Goal: Information Seeking & Learning: Learn about a topic

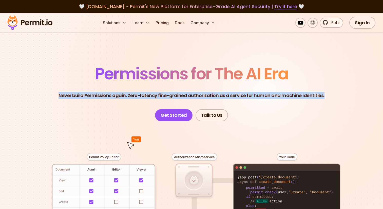
drag, startPoint x: 75, startPoint y: 74, endPoint x: 312, endPoint y: 101, distance: 239.0
click at [310, 101] on header "Permissions for The AI Era Never build Permissions again. Zero-latency fine-gra…" at bounding box center [191, 94] width 354 height 56
click at [312, 101] on header "Permissions for The AI Era Never build Permissions again. Zero-latency fine-gra…" at bounding box center [191, 94] width 354 height 56
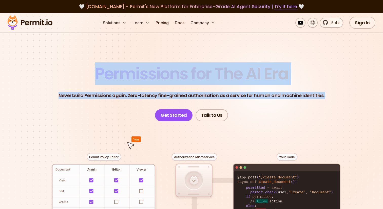
drag, startPoint x: 312, startPoint y: 101, endPoint x: 289, endPoint y: 48, distance: 58.4
click at [289, 48] on section "Permissions for The AI Era Never build Permissions again. Zero-latency fine-gra…" at bounding box center [191, 180] width 383 height 334
drag, startPoint x: 289, startPoint y: 48, endPoint x: 289, endPoint y: 109, distance: 61.0
click at [289, 108] on section "Permissions for The AI Era Never build Permissions again. Zero-latency fine-gra…" at bounding box center [191, 180] width 383 height 334
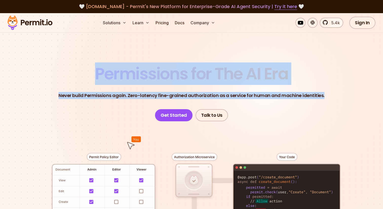
click at [289, 109] on header "Permissions for The AI Era Never build Permissions again. Zero-latency fine-gra…" at bounding box center [191, 94] width 354 height 56
drag, startPoint x: 289, startPoint y: 109, endPoint x: 289, endPoint y: 54, distance: 54.9
click at [289, 54] on section "Permissions for The AI Era Never build Permissions again. Zero-latency fine-gra…" at bounding box center [191, 180] width 383 height 334
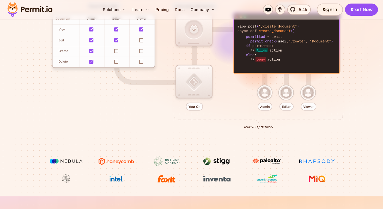
scroll to position [268, 0]
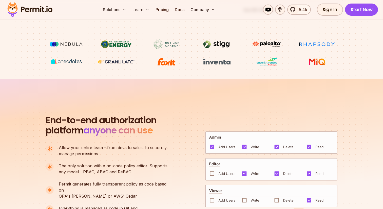
click at [71, 43] on img at bounding box center [66, 44] width 38 height 10
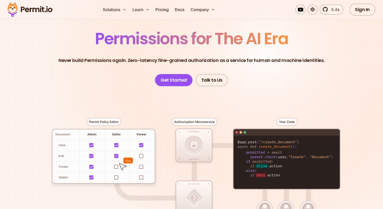
scroll to position [0, 0]
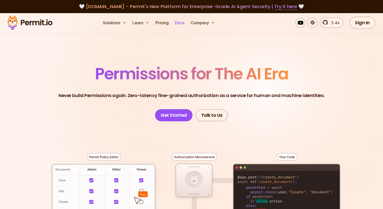
click at [184, 22] on link "Docs" at bounding box center [180, 23] width 14 height 10
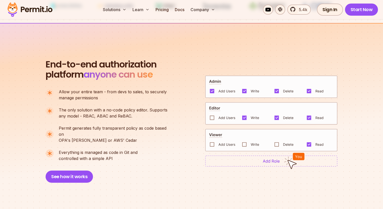
scroll to position [328, 0]
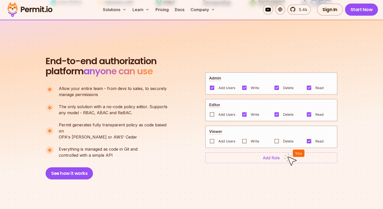
drag, startPoint x: 118, startPoint y: 85, endPoint x: 128, endPoint y: 149, distance: 65.1
click at [128, 149] on div "End-to-end authorization platform anyone can use A no-code authorization platfo…" at bounding box center [109, 118] width 127 height 124
click at [128, 149] on p "Everything is managed as code in Git and controlled with a simple API" at bounding box center [98, 152] width 79 height 12
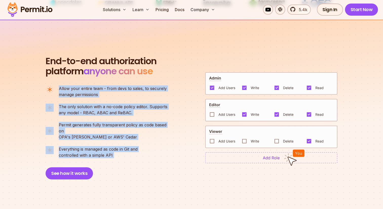
drag, startPoint x: 128, startPoint y: 149, endPoint x: 129, endPoint y: 84, distance: 65.1
click at [129, 84] on div "End-to-end authorization platform anyone can use A no-code authorization platfo…" at bounding box center [109, 118] width 127 height 124
drag, startPoint x: 134, startPoint y: 82, endPoint x: 131, endPoint y: 150, distance: 68.2
click at [131, 149] on div "End-to-end authorization platform anyone can use A no-code authorization platfo…" at bounding box center [109, 118] width 127 height 124
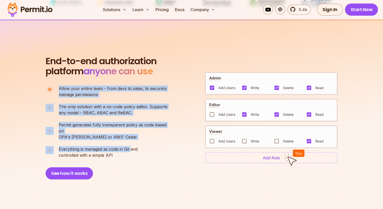
click at [131, 150] on p "Everything is managed as code in Git and controlled with a simple API" at bounding box center [98, 152] width 79 height 12
drag, startPoint x: 131, startPoint y: 150, endPoint x: 133, endPoint y: 80, distance: 70.1
click at [133, 80] on div "End-to-end authorization platform anyone can use A no-code authorization platfo…" at bounding box center [109, 118] width 127 height 124
drag, startPoint x: 133, startPoint y: 80, endPoint x: 126, endPoint y: 156, distance: 76.3
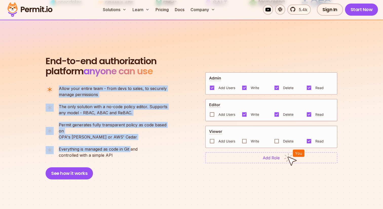
click at [126, 155] on div "End-to-end authorization platform anyone can use A no-code authorization platfo…" at bounding box center [109, 118] width 127 height 124
click at [126, 156] on div "End-to-end authorization platform anyone can use A no-code authorization platfo…" at bounding box center [109, 118] width 127 height 124
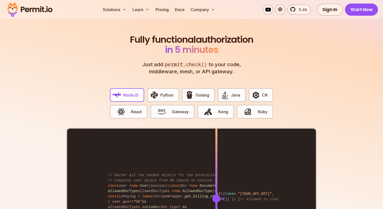
scroll to position [941, 0]
drag, startPoint x: 143, startPoint y: 37, endPoint x: 250, endPoint y: 65, distance: 110.5
click at [249, 65] on header "Fully functional authorization in 5 minutes Just add permit.check() to your cod…" at bounding box center [192, 54] width 126 height 41
click at [250, 65] on header "Fully functional authorization in 5 minutes Just add permit.check() to your cod…" at bounding box center [192, 54] width 126 height 41
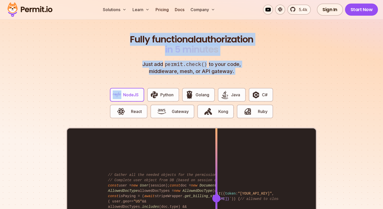
drag, startPoint x: 250, startPoint y: 65, endPoint x: 146, endPoint y: 33, distance: 108.5
click at [148, 34] on header "Fully functional authorization in 5 minutes Just add permit.check() to your cod…" at bounding box center [192, 54] width 126 height 41
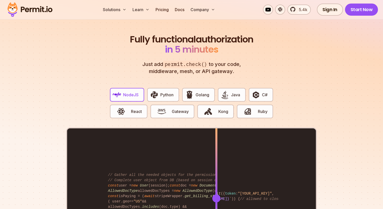
click at [146, 34] on h2 "Fully functional authorization in 5 minutes" at bounding box center [192, 44] width 126 height 20
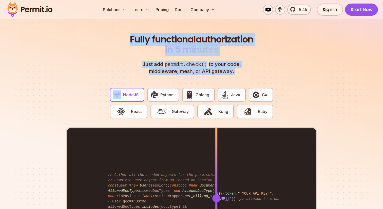
drag, startPoint x: 146, startPoint y: 33, endPoint x: 251, endPoint y: 69, distance: 111.0
click at [251, 69] on div "Fully functional authorization in 5 minutes Just add permit.check() to your cod…" at bounding box center [191, 161] width 251 height 255
click at [251, 75] on div "Homebrew Use setting With Permit NodeJS Python Golang Java C# React Gateway Kon…" at bounding box center [191, 172] width 251 height 194
drag, startPoint x: 251, startPoint y: 69, endPoint x: 144, endPoint y: 33, distance: 113.1
click at [145, 34] on div "Fully functional authorization in 5 minutes Just add permit.check() to your cod…" at bounding box center [191, 161] width 251 height 255
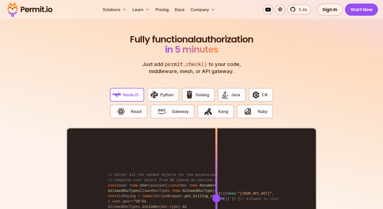
click at [144, 34] on h2 "Fully functional authorization in 5 minutes" at bounding box center [192, 44] width 126 height 20
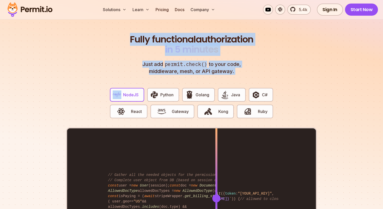
drag, startPoint x: 144, startPoint y: 33, endPoint x: 247, endPoint y: 69, distance: 108.6
click at [247, 69] on header "Fully functional authorization in 5 minutes Just add permit.check() to your cod…" at bounding box center [192, 54] width 126 height 41
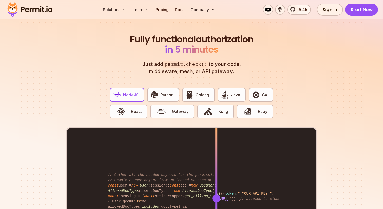
click at [248, 75] on div "Homebrew Use setting With Permit NodeJS Python Golang Java C# React Gateway Kon…" at bounding box center [191, 172] width 251 height 194
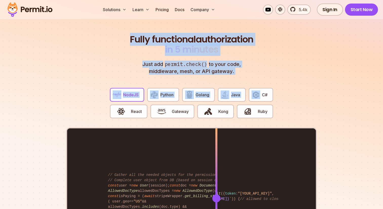
drag, startPoint x: 248, startPoint y: 69, endPoint x: 153, endPoint y: 29, distance: 102.6
click at [153, 34] on div "Fully functional authorization in 5 minutes Just add permit.check() to your cod…" at bounding box center [191, 161] width 251 height 255
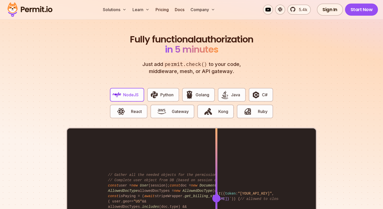
click at [151, 34] on h2 "Fully functional authorization in 5 minutes" at bounding box center [192, 44] width 126 height 20
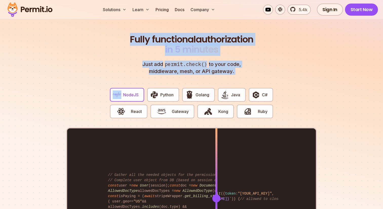
drag, startPoint x: 151, startPoint y: 28, endPoint x: 238, endPoint y: 67, distance: 94.8
click at [238, 67] on header "Fully functional authorization in 5 minutes Just add permit.check() to your cod…" at bounding box center [192, 54] width 126 height 41
click at [238, 67] on p "Just add permit.check() to your code, middleware, mesh, or API gateway." at bounding box center [191, 68] width 109 height 14
drag, startPoint x: 238, startPoint y: 67, endPoint x: 156, endPoint y: 27, distance: 90.8
click at [156, 27] on section "Fully functional authorization in 5 minutes Just add permit.check() to your cod…" at bounding box center [191, 156] width 383 height 316
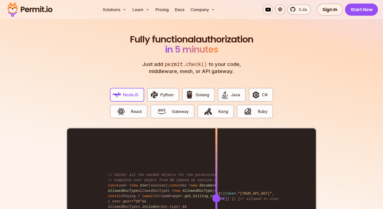
click at [156, 28] on section "Fully functional authorization in 5 minutes Just add permit.check() to your cod…" at bounding box center [191, 156] width 383 height 316
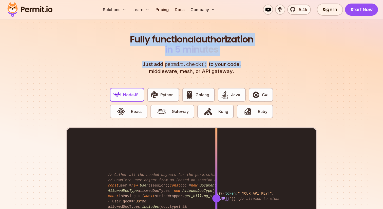
drag, startPoint x: 156, startPoint y: 28, endPoint x: 235, endPoint y: 60, distance: 85.7
click at [235, 60] on section "Fully functional authorization in 5 minutes Just add permit.check() to your cod…" at bounding box center [191, 156] width 383 height 316
click at [235, 61] on p "Just add permit.check() to your code, middleware, mesh, or API gateway." at bounding box center [191, 68] width 109 height 14
drag, startPoint x: 237, startPoint y: 67, endPoint x: 141, endPoint y: 30, distance: 102.5
click at [141, 34] on header "Fully functional authorization in 5 minutes Just add permit.check() to your cod…" at bounding box center [192, 54] width 126 height 41
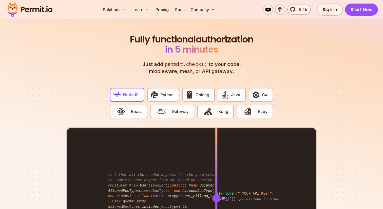
click at [141, 34] on h2 "Fully functional authorization in 5 minutes" at bounding box center [192, 44] width 126 height 20
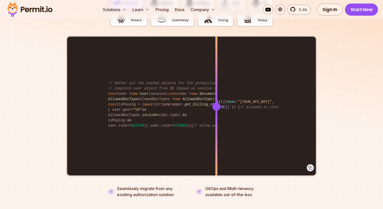
scroll to position [1018, 0]
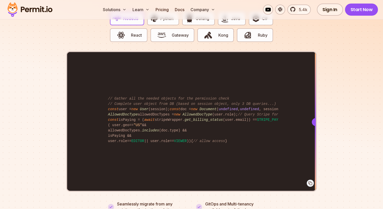
drag, startPoint x: 218, startPoint y: 115, endPoint x: 325, endPoint y: 114, distance: 106.8
click at [325, 114] on section "Fully functional authorization in 5 minutes Just add permit.check() to your cod…" at bounding box center [191, 80] width 383 height 316
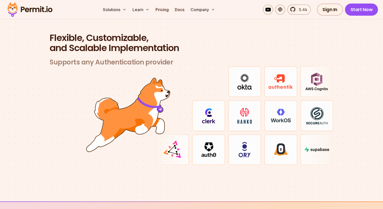
scroll to position [1485, 0]
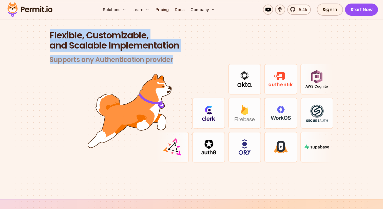
drag, startPoint x: 178, startPoint y: 56, endPoint x: 43, endPoint y: 30, distance: 137.7
click at [43, 30] on section "Flexible, Customizable, and Scalable Implementation Supports any Authentication…" at bounding box center [191, 102] width 383 height 193
drag, startPoint x: 43, startPoint y: 30, endPoint x: 172, endPoint y: 52, distance: 130.8
click at [171, 52] on section "Flexible, Customizable, and Scalable Implementation Supports any Authentication…" at bounding box center [191, 102] width 383 height 193
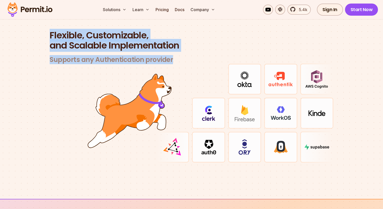
click at [172, 56] on h3 "Supports any Authentication provider" at bounding box center [192, 60] width 284 height 8
drag, startPoint x: 172, startPoint y: 52, endPoint x: 37, endPoint y: 26, distance: 137.5
click at [37, 26] on section "Flexible, Customizable, and Scalable Implementation Supports any Authentication…" at bounding box center [191, 102] width 383 height 193
drag, startPoint x: 37, startPoint y: 26, endPoint x: 187, endPoint y: 57, distance: 153.5
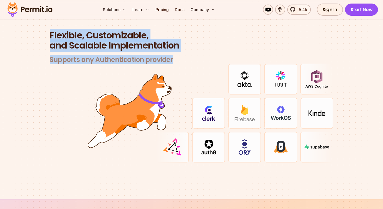
click at [187, 57] on section "Flexible, Customizable, and Scalable Implementation Supports any Authentication…" at bounding box center [191, 102] width 383 height 193
click at [187, 57] on h3 "Supports any Authentication provider" at bounding box center [192, 60] width 284 height 8
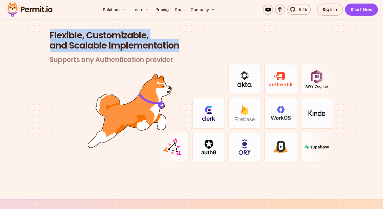
drag, startPoint x: 196, startPoint y: 43, endPoint x: 38, endPoint y: 30, distance: 158.7
click at [38, 30] on section "Flexible, Customizable, and Scalable Implementation Supports any Authentication…" at bounding box center [191, 102] width 383 height 193
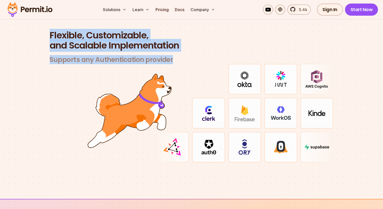
drag, startPoint x: 38, startPoint y: 30, endPoint x: 184, endPoint y: 63, distance: 149.6
click at [184, 63] on section "Flexible, Customizable, and Scalable Implementation Supports any Authentication…" at bounding box center [191, 102] width 383 height 193
click at [184, 64] on div at bounding box center [172, 79] width 33 height 31
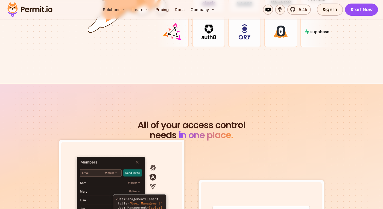
scroll to position [1616, 0]
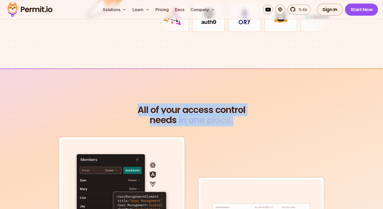
drag, startPoint x: 245, startPoint y: 93, endPoint x: 244, endPoint y: 125, distance: 32.2
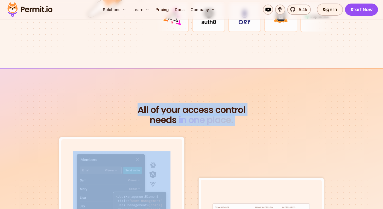
drag, startPoint x: 244, startPoint y: 125, endPoint x: 244, endPoint y: 93, distance: 31.6
drag, startPoint x: 244, startPoint y: 93, endPoint x: 244, endPoint y: 116, distance: 23.3
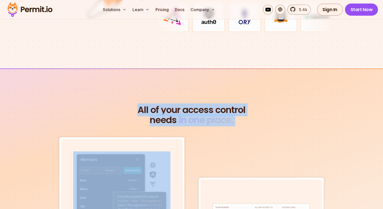
click at [244, 116] on h2 "All of your access control needs in one place." at bounding box center [192, 115] width 292 height 20
drag, startPoint x: 244, startPoint y: 116, endPoint x: 244, endPoint y: 80, distance: 36.2
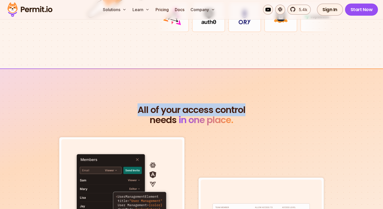
drag, startPoint x: 244, startPoint y: 80, endPoint x: 244, endPoint y: 114, distance: 33.7
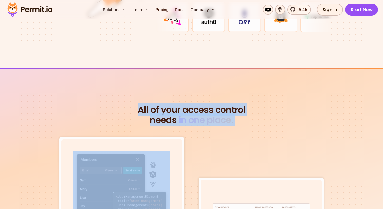
click at [244, 114] on h2 "All of your access control needs in one place." at bounding box center [192, 115] width 292 height 20
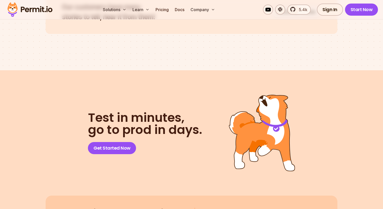
scroll to position [2579, 0]
